Goal: Task Accomplishment & Management: Complete application form

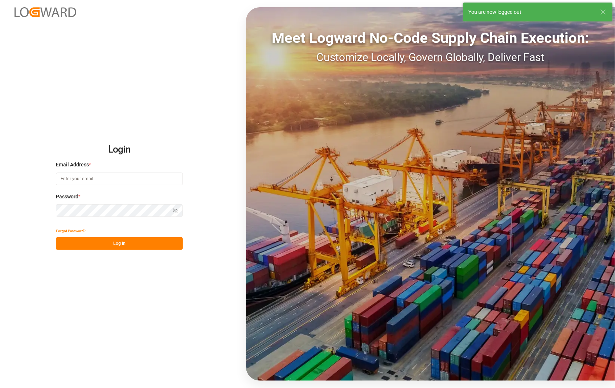
type input "[PERSON_NAME][EMAIL_ADDRESS][DOMAIN_NAME]"
click at [110, 244] on button "Log In" at bounding box center [119, 243] width 127 height 13
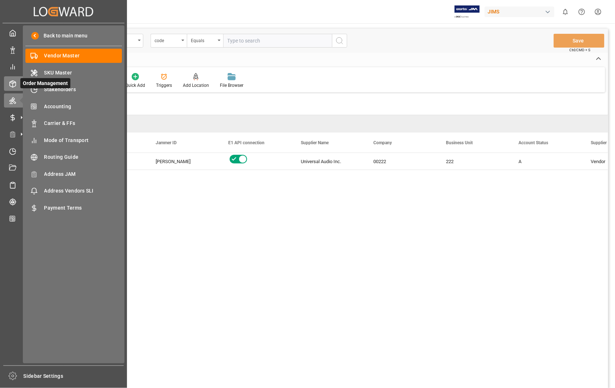
click at [15, 84] on icon at bounding box center [12, 83] width 7 height 7
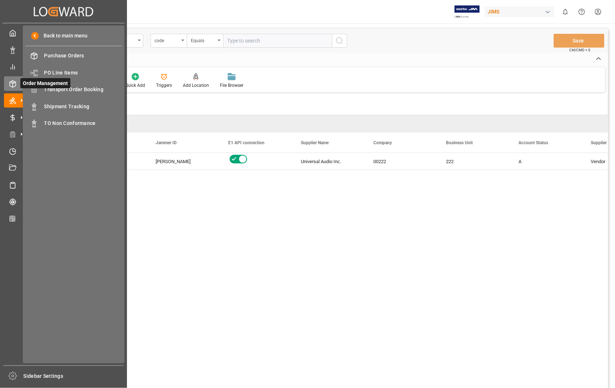
click at [9, 81] on icon at bounding box center [12, 83] width 7 height 7
click at [92, 86] on span "Transport Order Booking" at bounding box center [83, 90] width 78 height 8
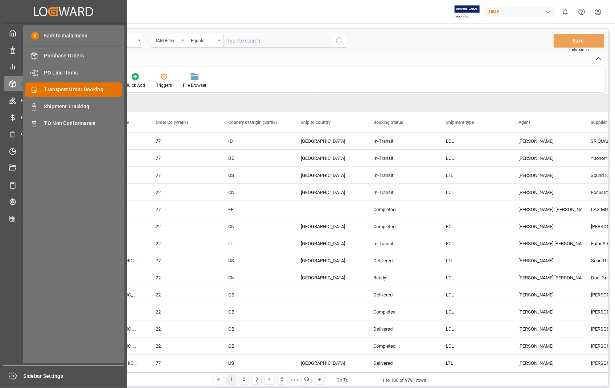
click at [95, 89] on span "Transport Order Booking" at bounding box center [83, 90] width 78 height 8
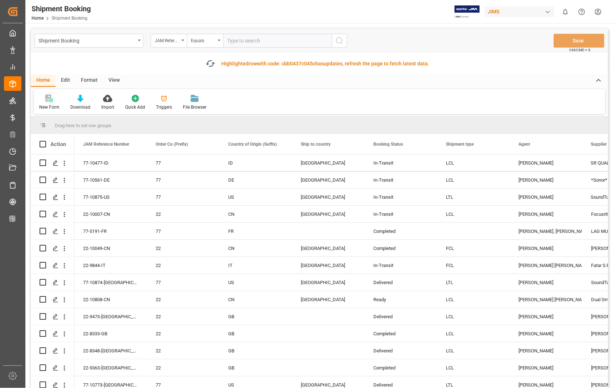
click at [51, 100] on icon at bounding box center [51, 100] width 4 height 4
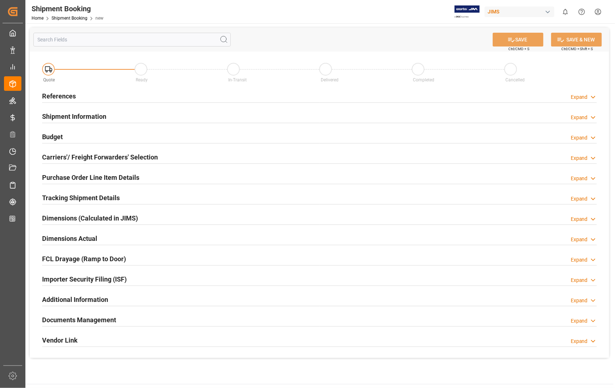
click at [70, 97] on h2 "References" at bounding box center [59, 96] width 34 height 10
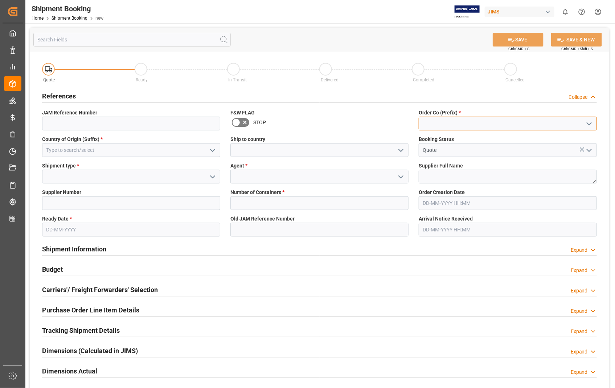
click at [445, 126] on input at bounding box center [508, 124] width 178 height 14
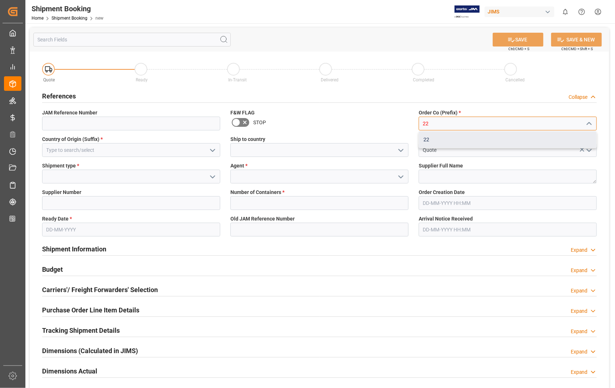
click at [424, 140] on div "22" at bounding box center [507, 139] width 177 height 16
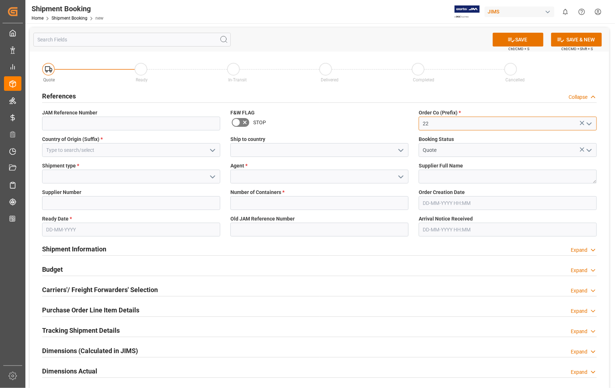
type input "22"
click at [102, 150] on input at bounding box center [131, 150] width 178 height 14
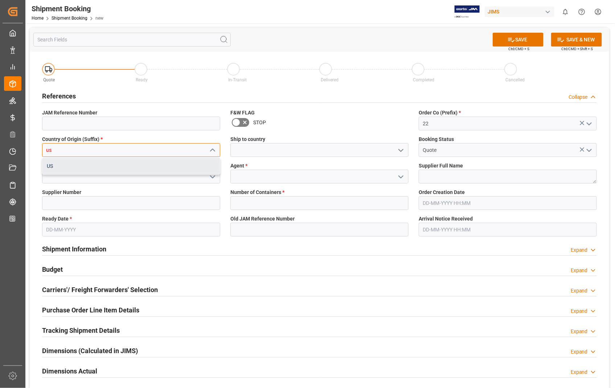
click at [48, 165] on div "US" at bounding box center [130, 166] width 177 height 16
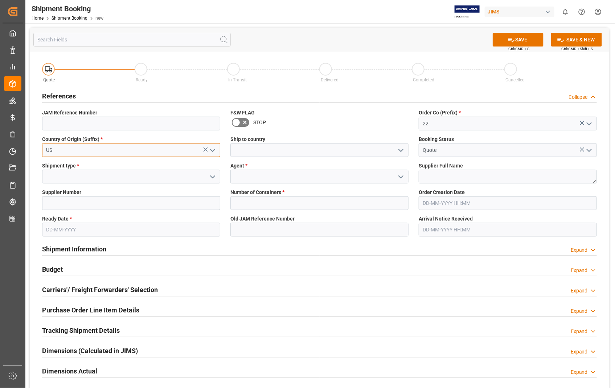
type input "US"
click at [293, 149] on input at bounding box center [319, 150] width 178 height 14
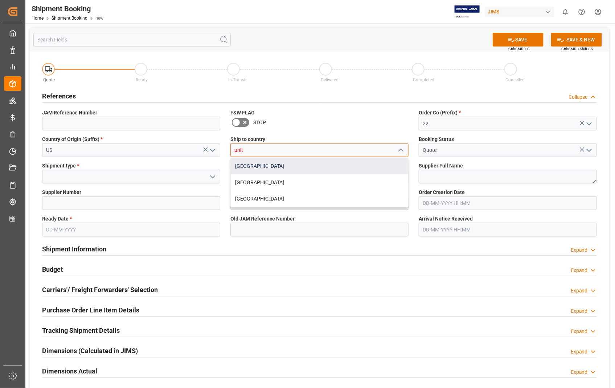
click at [253, 168] on div "[GEOGRAPHIC_DATA]" at bounding box center [319, 166] width 177 height 16
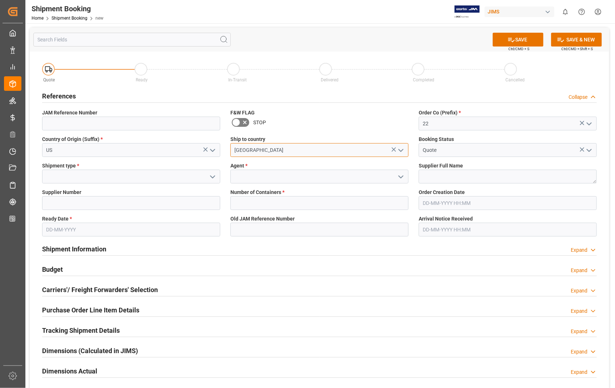
type input "[GEOGRAPHIC_DATA]"
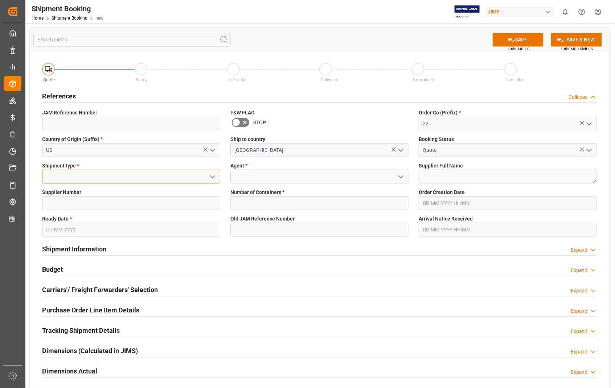
click at [97, 173] on input at bounding box center [131, 177] width 178 height 14
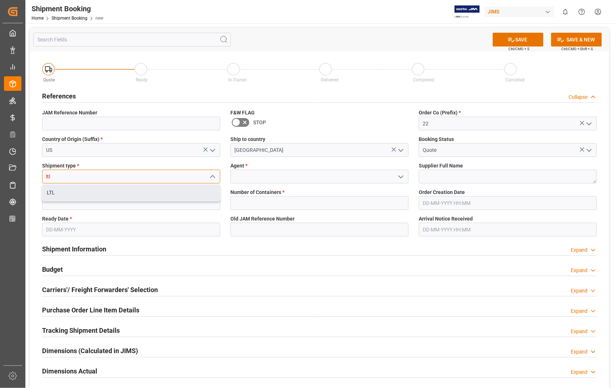
click at [60, 191] on div "LTL" at bounding box center [130, 192] width 177 height 16
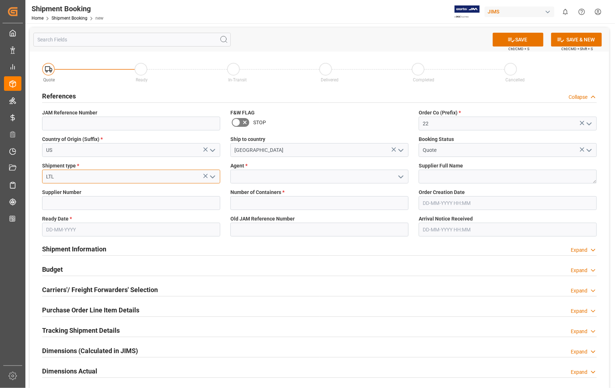
type input "LTL"
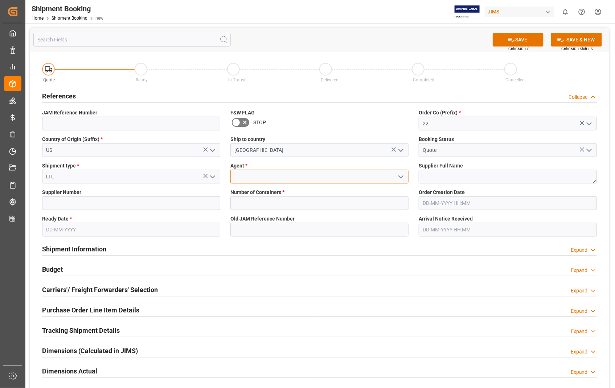
click at [285, 179] on input at bounding box center [319, 177] width 178 height 14
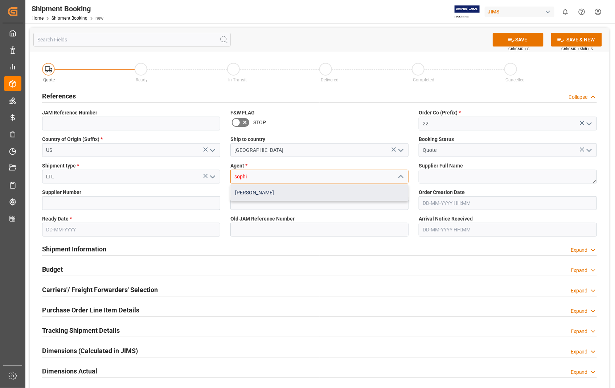
click at [257, 194] on div "[PERSON_NAME]" at bounding box center [319, 192] width 177 height 16
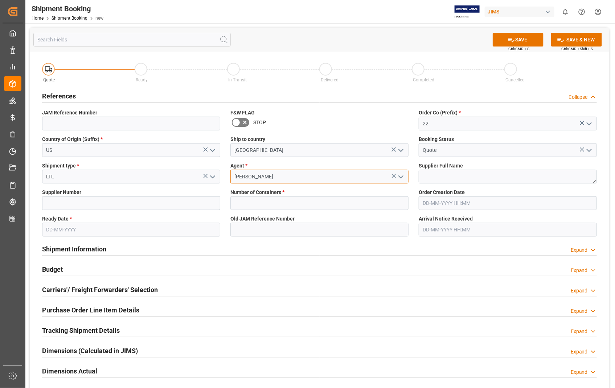
type input "[PERSON_NAME]"
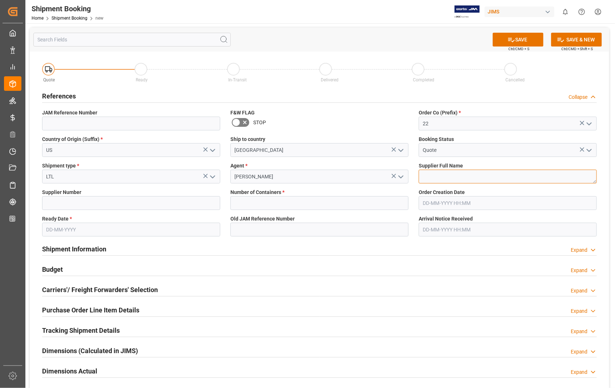
click at [452, 179] on textarea at bounding box center [508, 177] width 178 height 14
paste textarea "[PERSON_NAME] GUITARS USA INC"
type textarea "[PERSON_NAME] GUITARS USA INC"
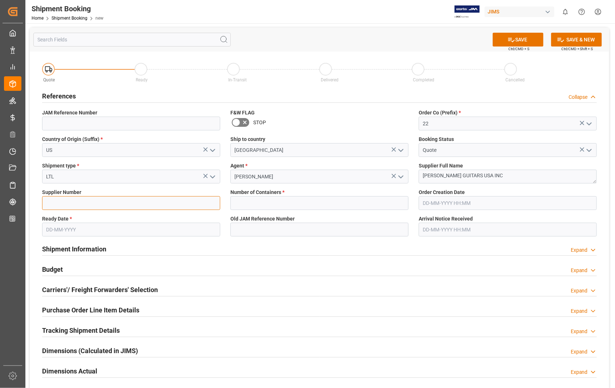
click at [120, 204] on input at bounding box center [131, 203] width 178 height 14
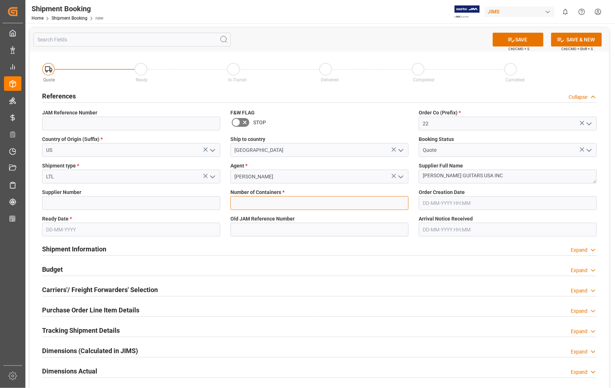
click at [250, 200] on input "text" at bounding box center [319, 203] width 178 height 14
type input "0"
type input "22-10927-US"
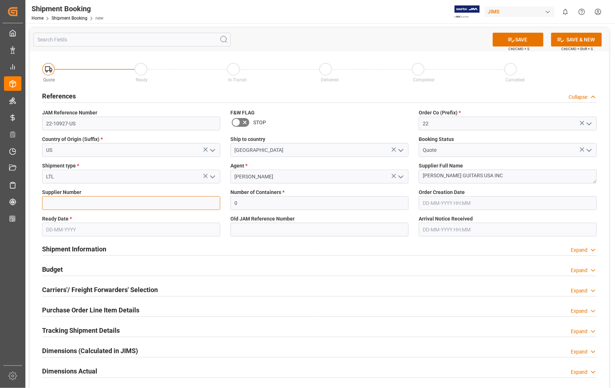
type input "404582"
type input "[DATE] 18:31"
type input "[DATE]"
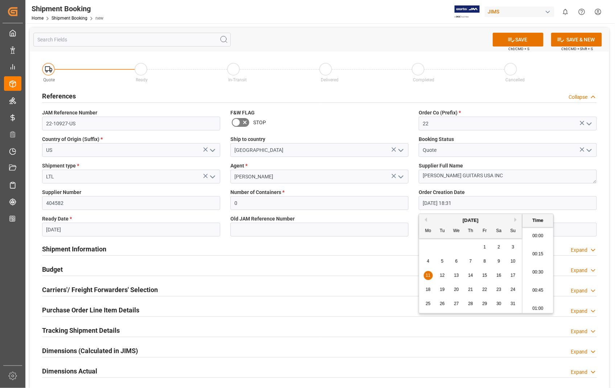
scroll to position [1309, 0]
click at [465, 201] on input "[DATE] 18:31" at bounding box center [508, 203] width 178 height 14
drag, startPoint x: 480, startPoint y: 205, endPoint x: 404, endPoint y: 204, distance: 76.6
click at [404, 204] on div "Quote Ready In-Transit Delivered Completed Cancelled References Collapse JAM Re…" at bounding box center [320, 271] width 580 height 438
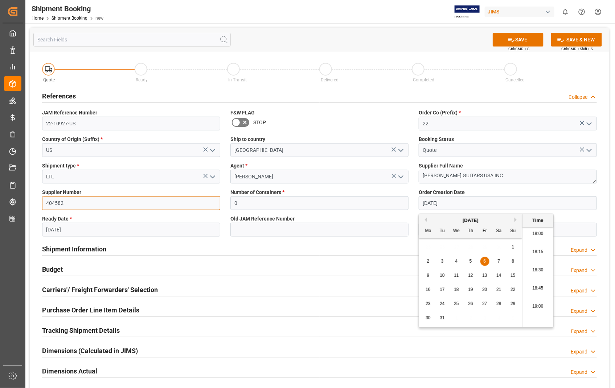
type input "[DATE] 00:00"
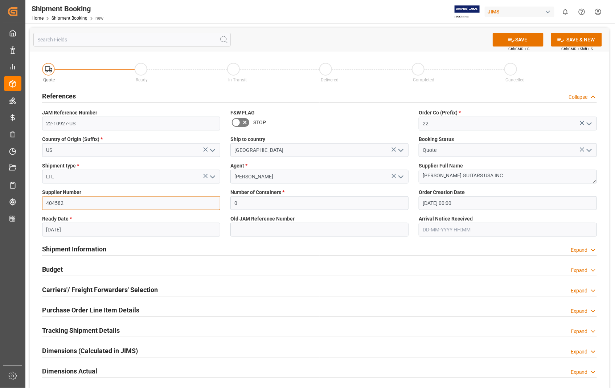
click at [80, 208] on input "404582" at bounding box center [131, 203] width 178 height 14
drag, startPoint x: 80, startPoint y: 208, endPoint x: 45, endPoint y: 204, distance: 35.4
click at [45, 204] on input "404582" at bounding box center [131, 203] width 178 height 14
paste input "550450"
type input "550450"
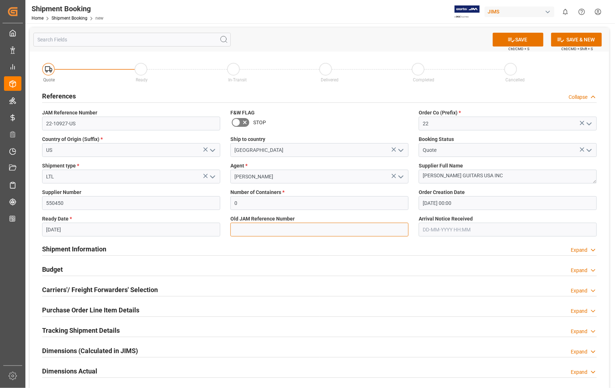
type input "22-10927-US"
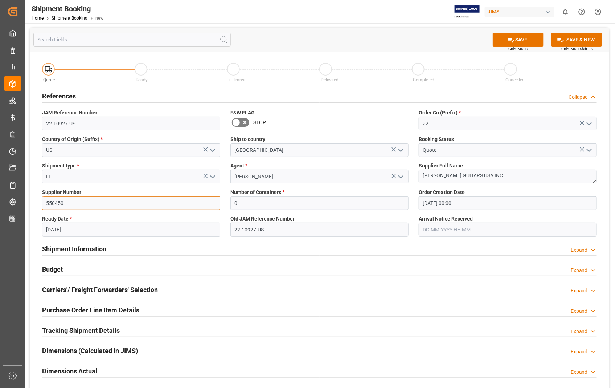
type input "550450"
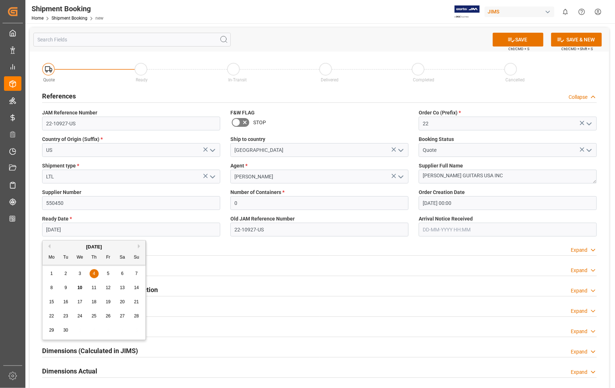
click at [74, 227] on input "[DATE]" at bounding box center [131, 230] width 178 height 14
click at [110, 289] on span "12" at bounding box center [108, 287] width 5 height 5
type input "[DATE]"
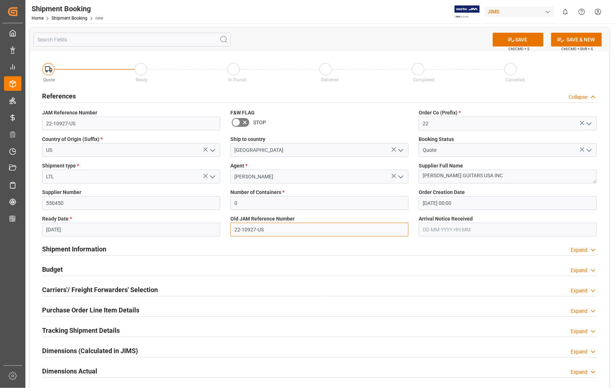
click at [279, 229] on input "22-10927-US" at bounding box center [319, 230] width 178 height 14
drag, startPoint x: 279, startPoint y: 229, endPoint x: 205, endPoint y: 223, distance: 74.3
click at [205, 223] on div "Quote Ready In-Transit Delivered Completed Cancelled References Collapse JAM Re…" at bounding box center [320, 271] width 580 height 438
click at [525, 37] on button "SAVE" at bounding box center [518, 40] width 51 height 14
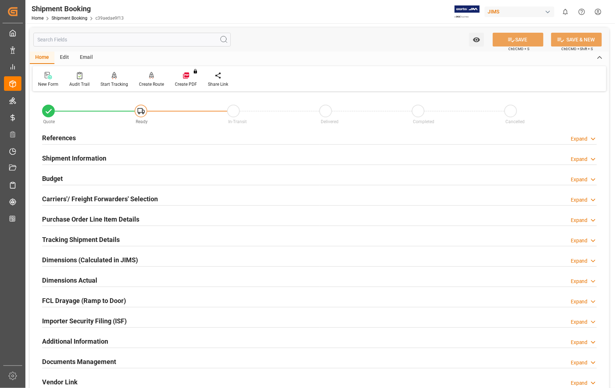
click at [52, 200] on h2 "Carriers'/ Freight Forwarders' Selection" at bounding box center [100, 199] width 116 height 10
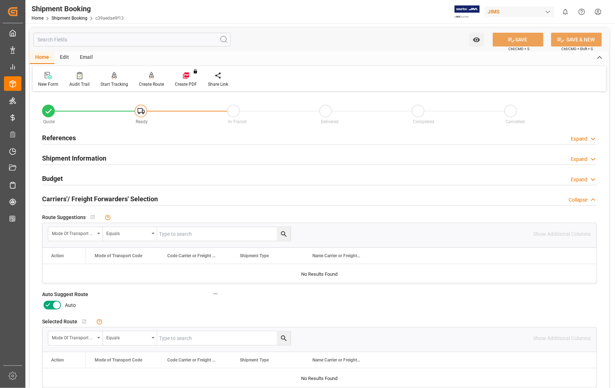
click at [54, 307] on icon at bounding box center [56, 305] width 9 height 9
click at [0, 0] on input "checkbox" at bounding box center [0, 0] width 0 height 0
click at [527, 38] on button "SAVE" at bounding box center [518, 40] width 51 height 14
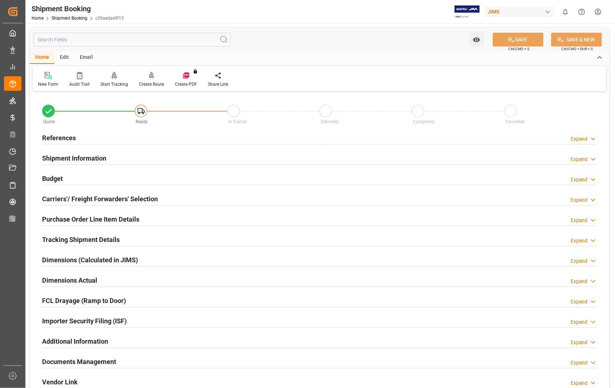
click at [63, 137] on h2 "References" at bounding box center [59, 138] width 34 height 10
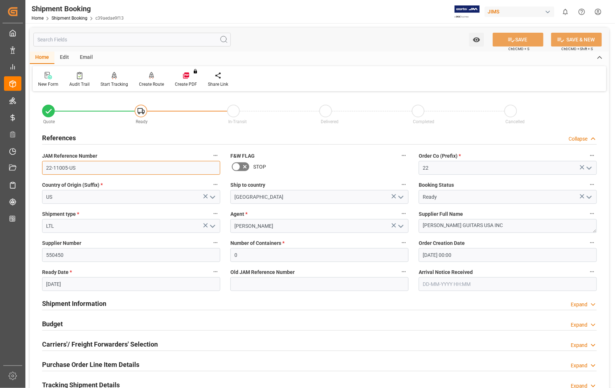
drag, startPoint x: 77, startPoint y: 170, endPoint x: 45, endPoint y: 167, distance: 31.7
click at [45, 167] on input "22-11005-US" at bounding box center [131, 168] width 178 height 14
click at [135, 344] on h2 "Carriers'/ Freight Forwarders' Selection" at bounding box center [100, 344] width 116 height 10
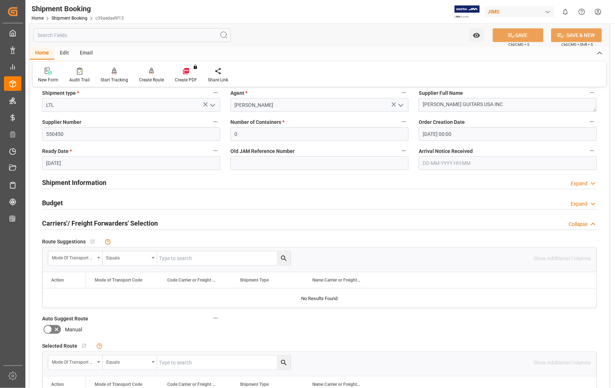
click at [65, 225] on h2 "Carriers'/ Freight Forwarders' Selection" at bounding box center [100, 223] width 116 height 10
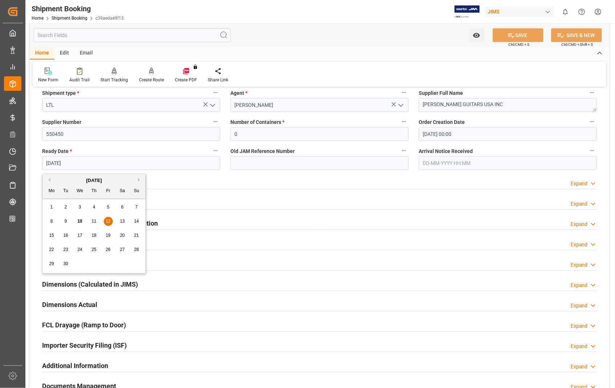
click at [89, 166] on input "[DATE]" at bounding box center [131, 163] width 178 height 14
click at [51, 236] on span "15" at bounding box center [51, 235] width 5 height 5
type input "15-09-2025"
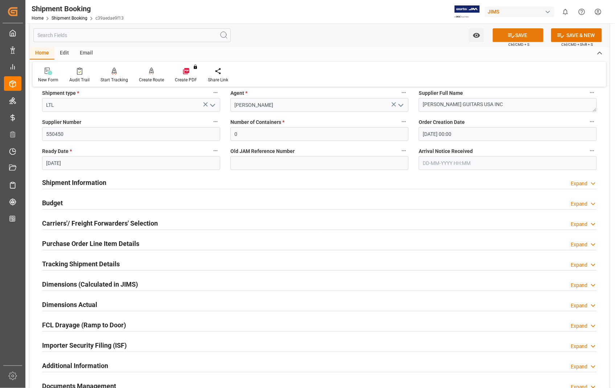
click at [528, 34] on button "SAVE" at bounding box center [518, 35] width 51 height 14
click at [367, 40] on div "Watch Option SAVE Ctrl/CMD + S SAVE & NEW Ctrl/CMD + Shift + S" at bounding box center [320, 35] width 580 height 24
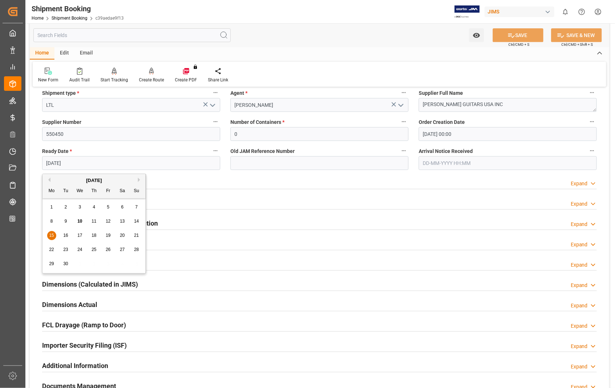
click at [45, 161] on input "15-09-2025" at bounding box center [131, 163] width 178 height 14
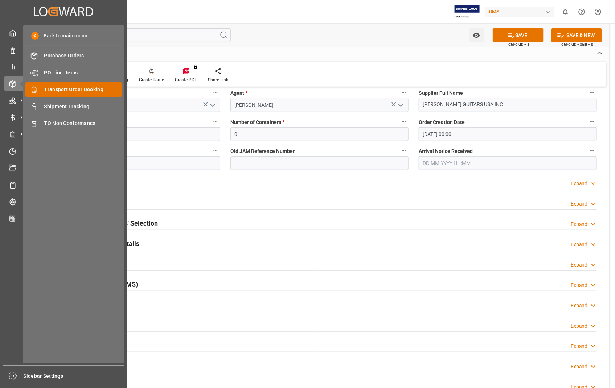
click at [82, 89] on span "Transport Order Booking" at bounding box center [83, 90] width 78 height 8
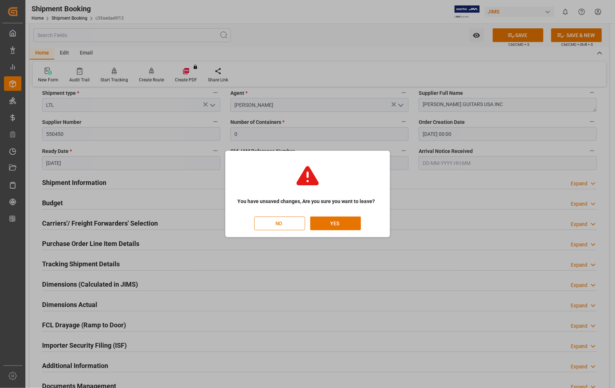
click at [278, 222] on button "NO" at bounding box center [279, 223] width 51 height 14
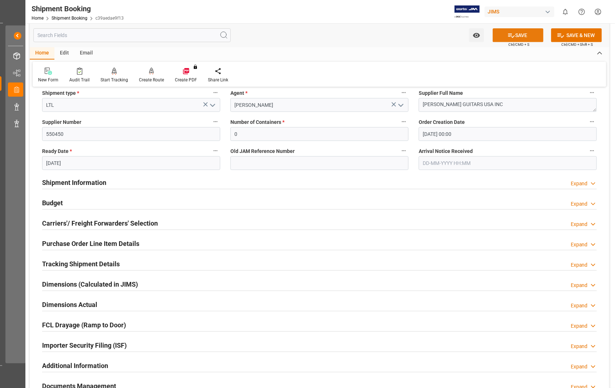
click at [523, 35] on button "SAVE" at bounding box center [518, 35] width 51 height 14
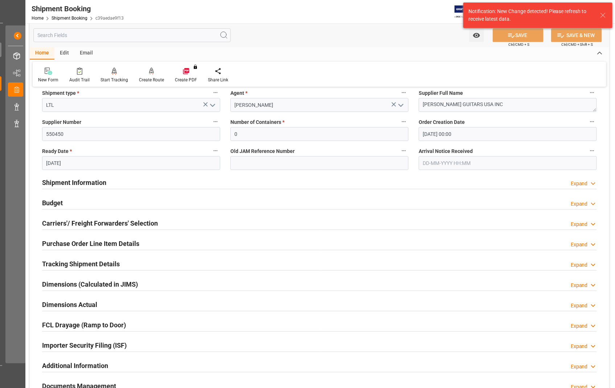
scroll to position [0, 0]
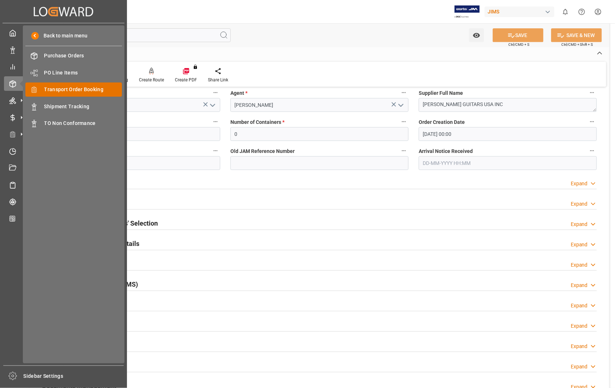
click at [69, 86] on span "Transport Order Booking" at bounding box center [83, 90] width 78 height 8
